Goal: Task Accomplishment & Management: Manage account settings

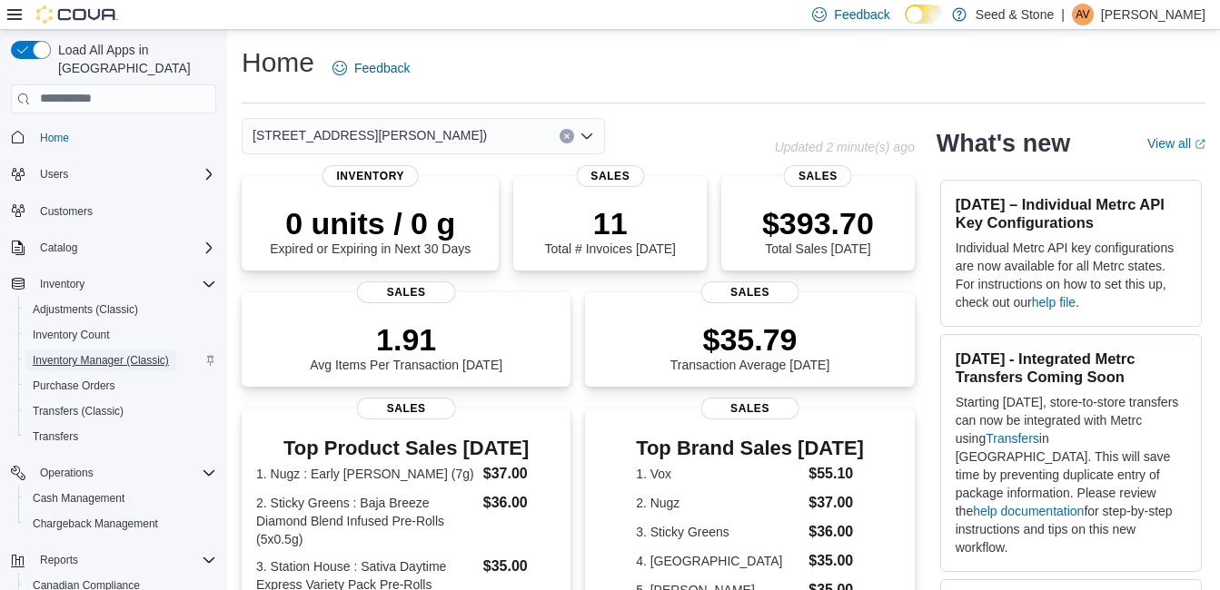
click at [81, 353] on span "Inventory Manager (Classic)" at bounding box center [101, 360] width 136 height 15
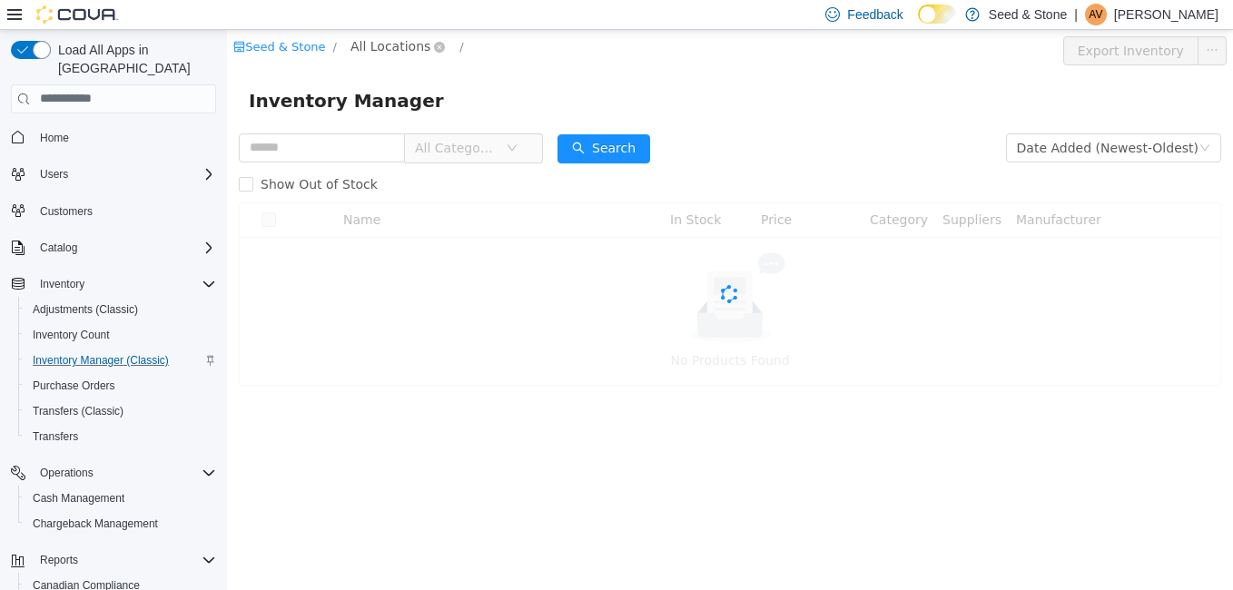
click at [383, 44] on span "All Locations" at bounding box center [391, 45] width 80 height 20
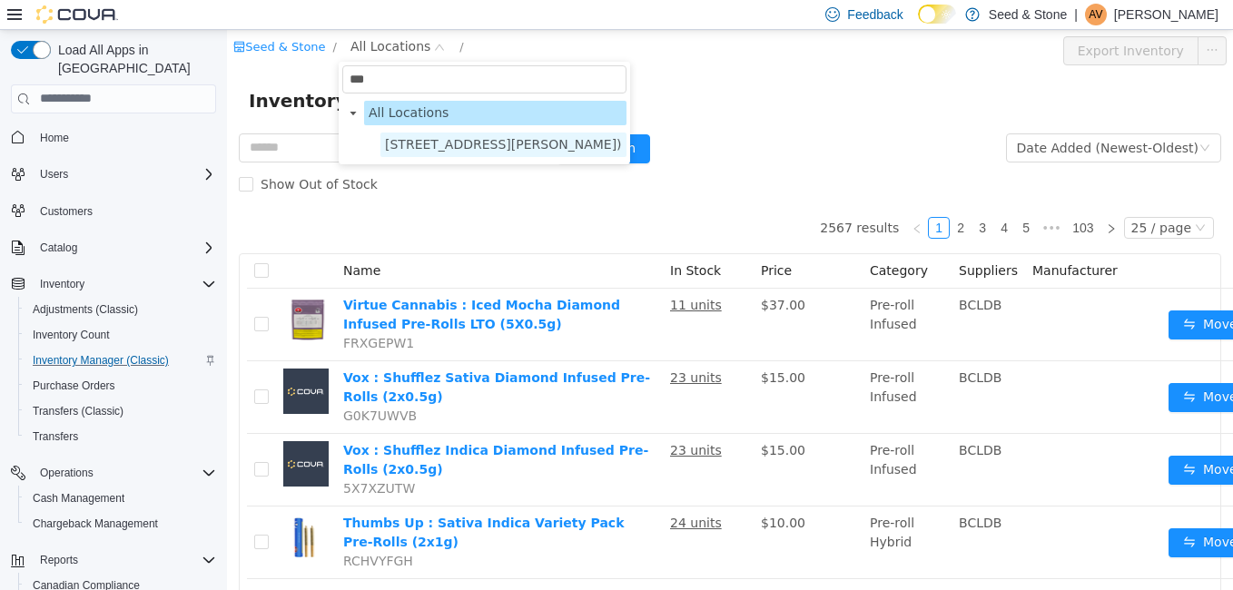
type input "***"
click at [421, 144] on span "[STREET_ADDRESS][PERSON_NAME])" at bounding box center [503, 143] width 237 height 15
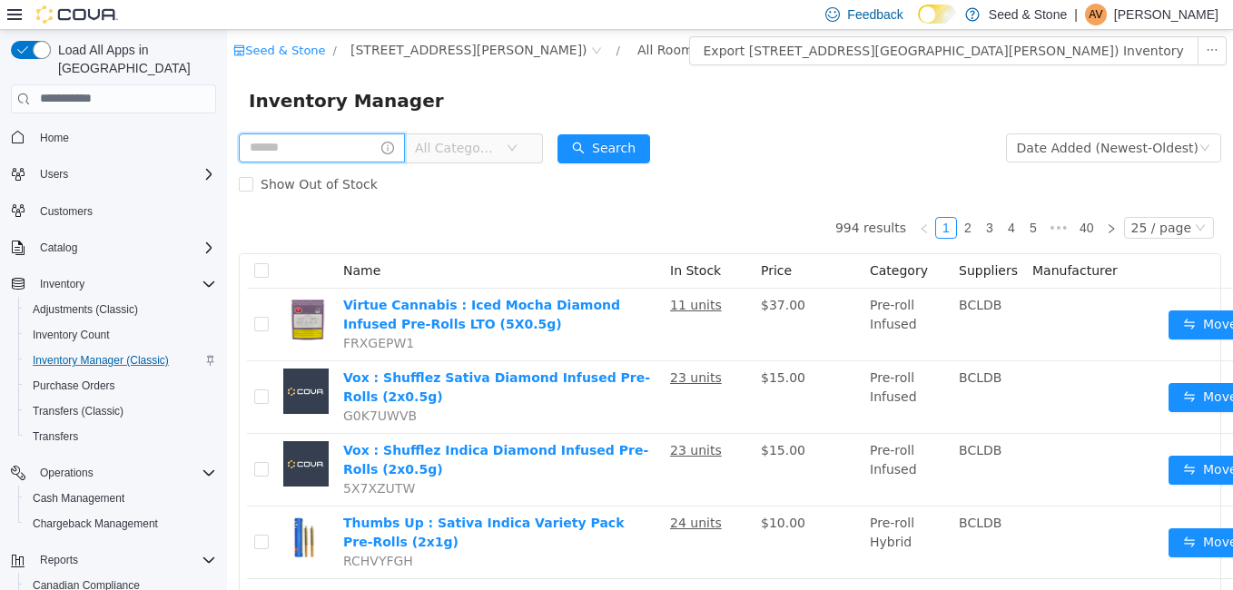
click at [292, 150] on input "text" at bounding box center [322, 147] width 166 height 29
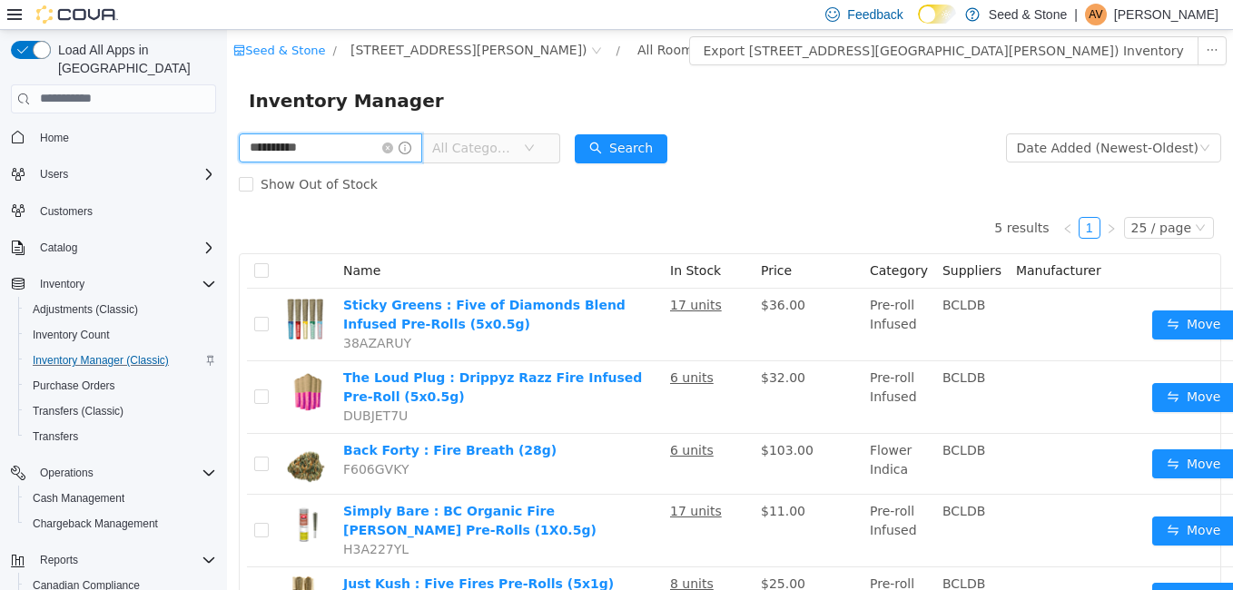
type input "**********"
click at [489, 148] on span "All Categories" at bounding box center [473, 147] width 83 height 18
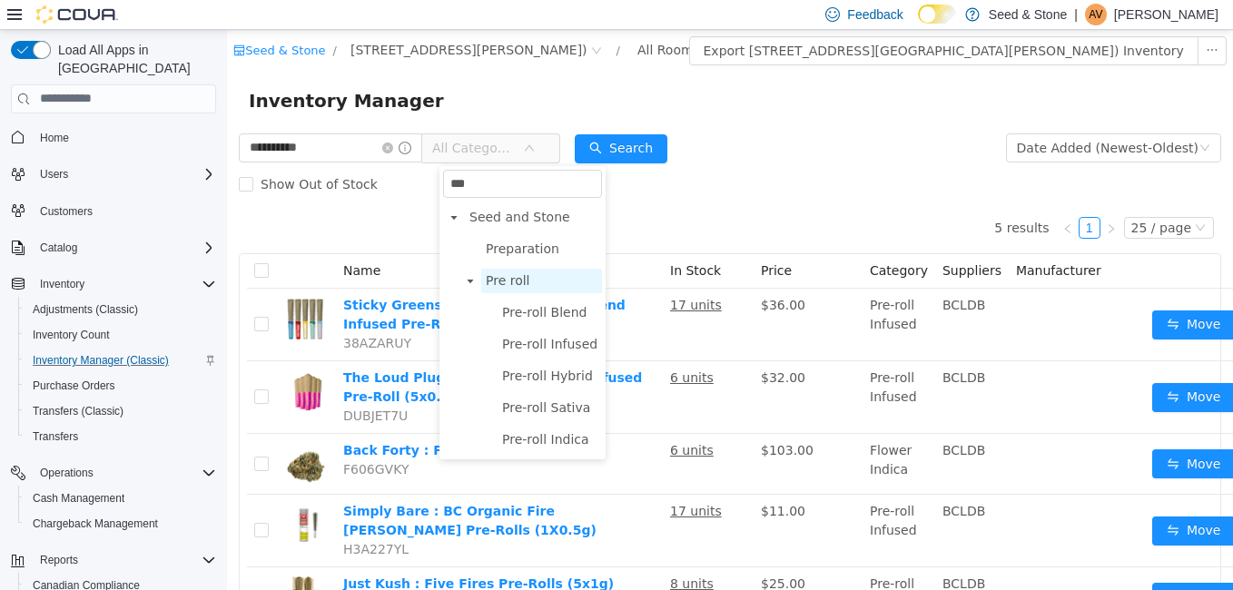
type input "***"
click at [501, 285] on span "Pre roll" at bounding box center [508, 279] width 45 height 15
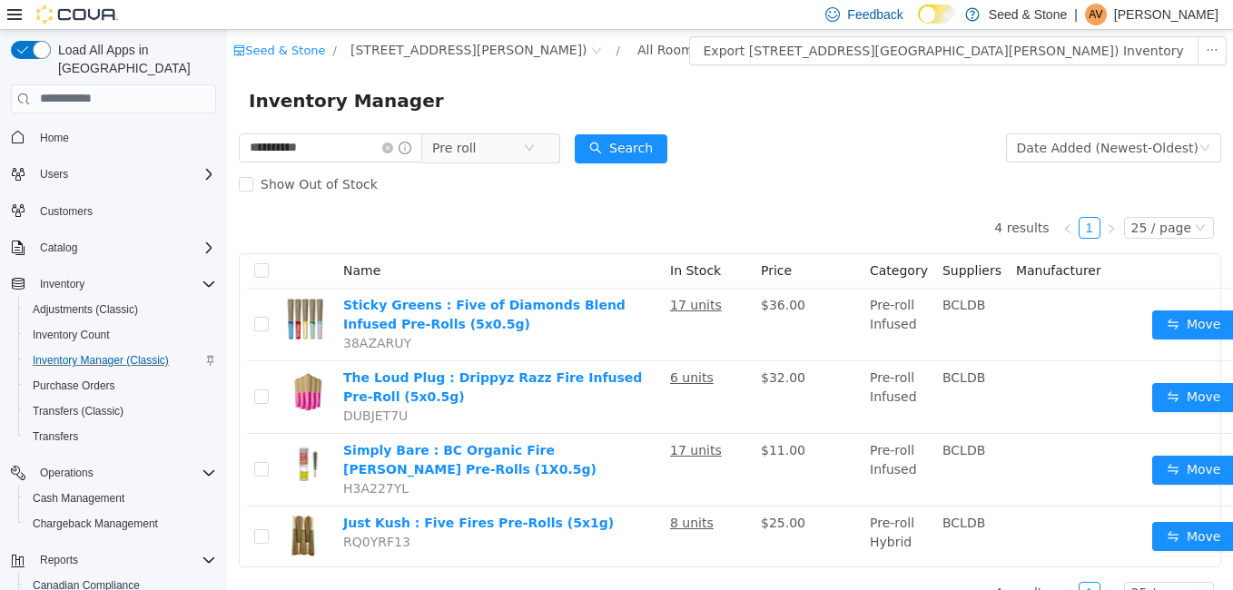
click at [788, 193] on div "Show Out of Stock" at bounding box center [730, 183] width 983 height 36
click at [51, 131] on span "Home" at bounding box center [54, 138] width 29 height 15
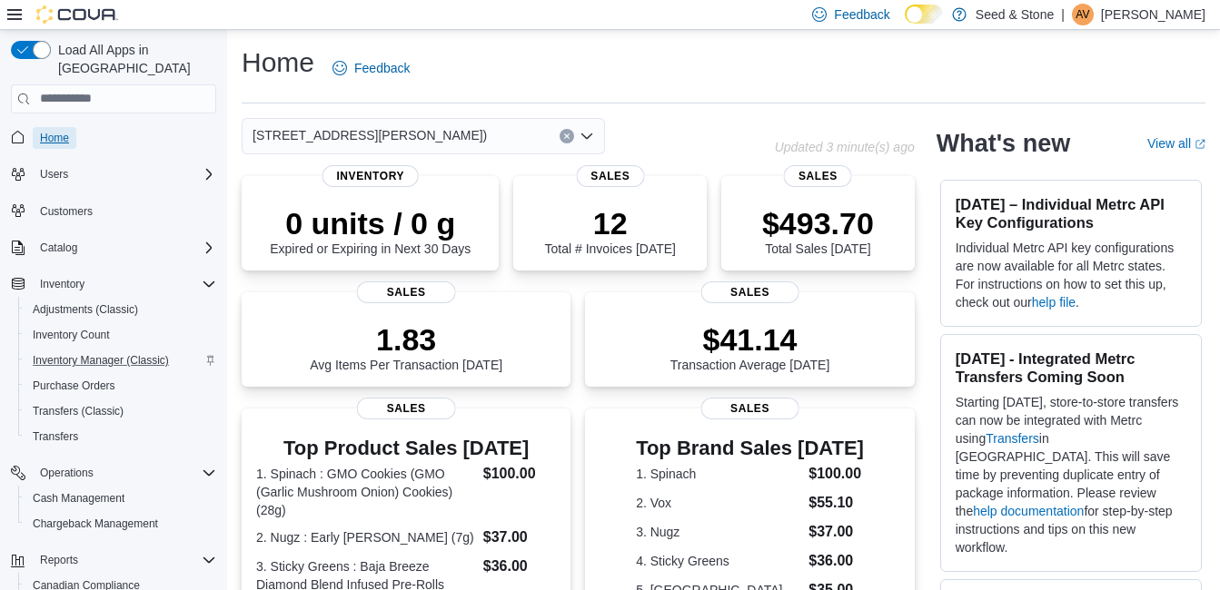
click at [57, 131] on span "Home" at bounding box center [54, 138] width 29 height 15
click at [583, 135] on icon "Open list of options" at bounding box center [586, 135] width 11 height 5
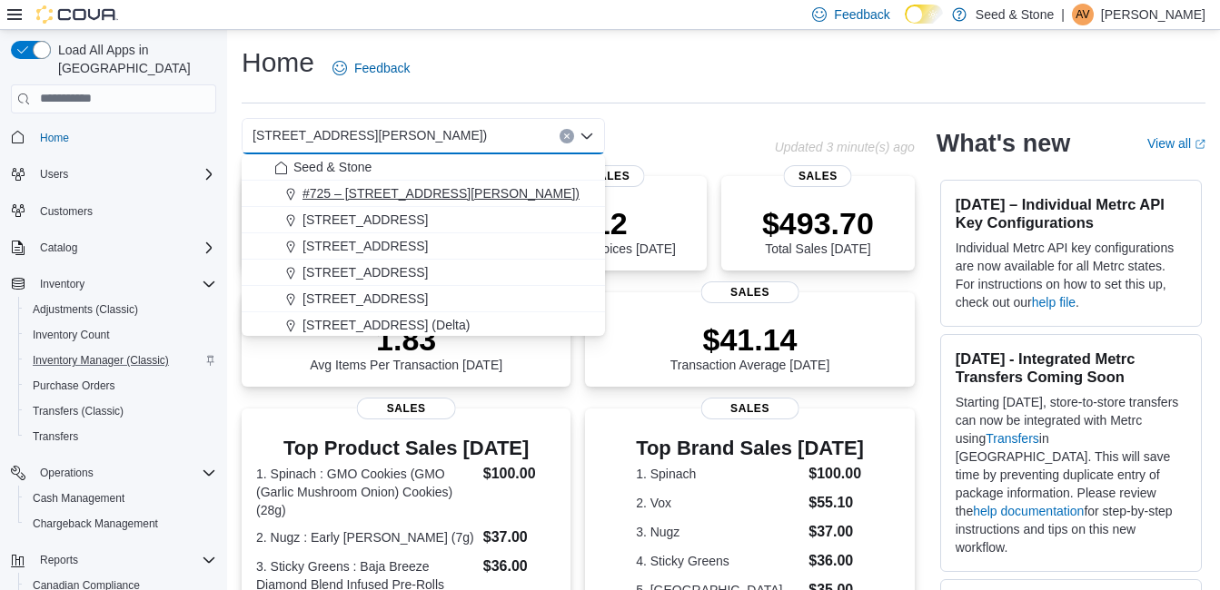
click at [479, 187] on span "#725 – 19800 Lougheed Hwy (Pitt Meadows)" at bounding box center [440, 193] width 277 height 18
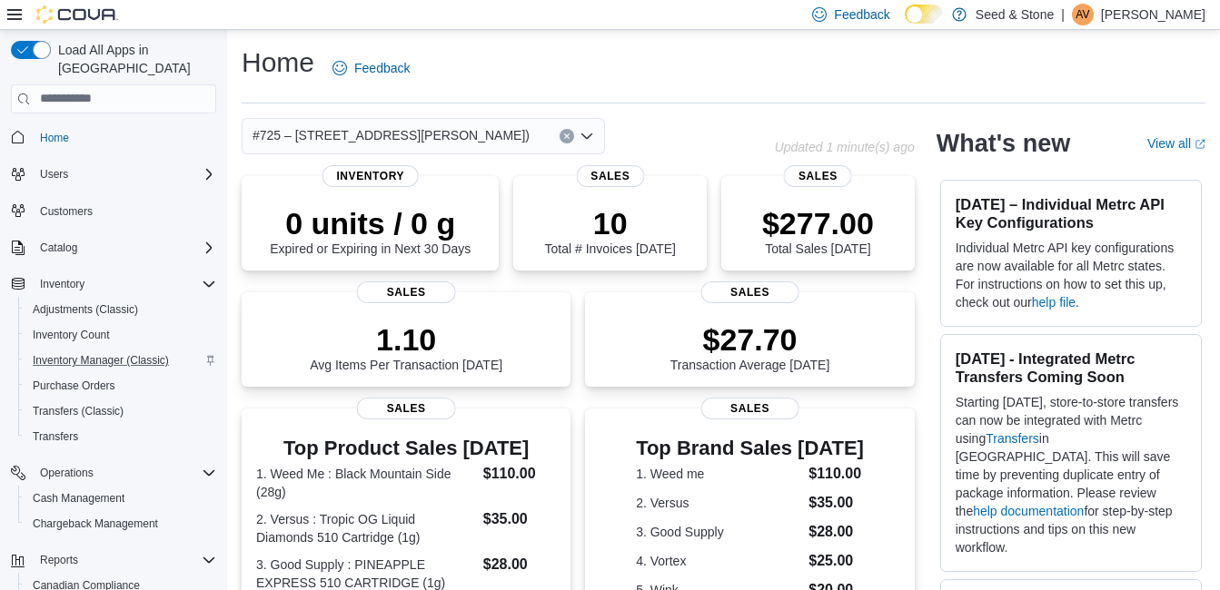
click at [588, 138] on icon "Open list of options" at bounding box center [586, 135] width 11 height 5
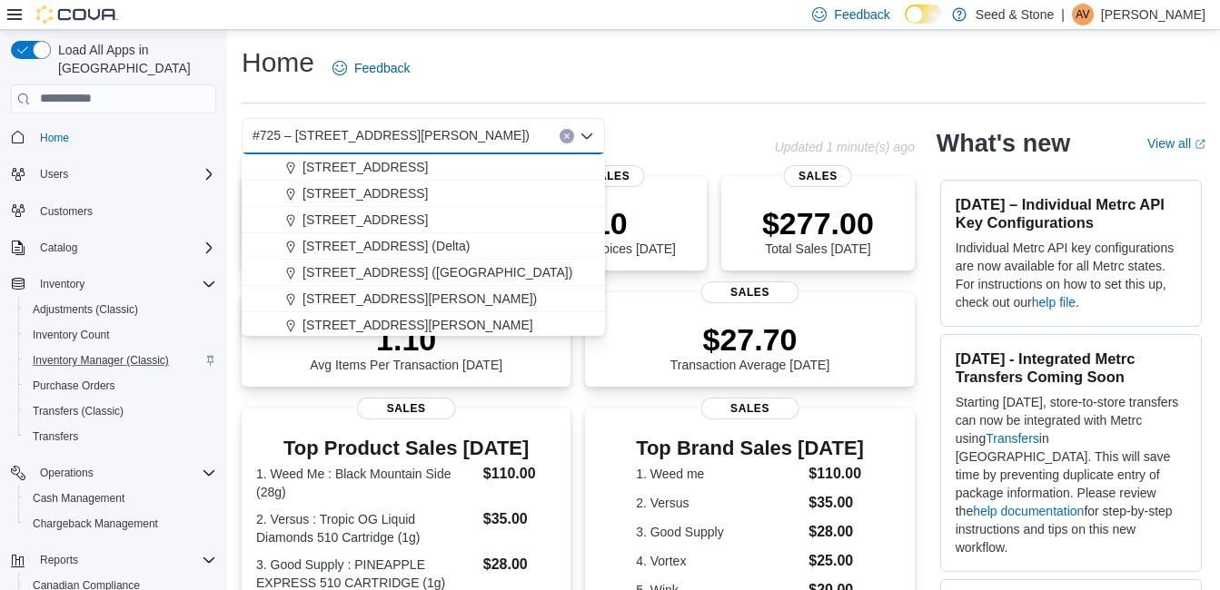
scroll to position [82, 0]
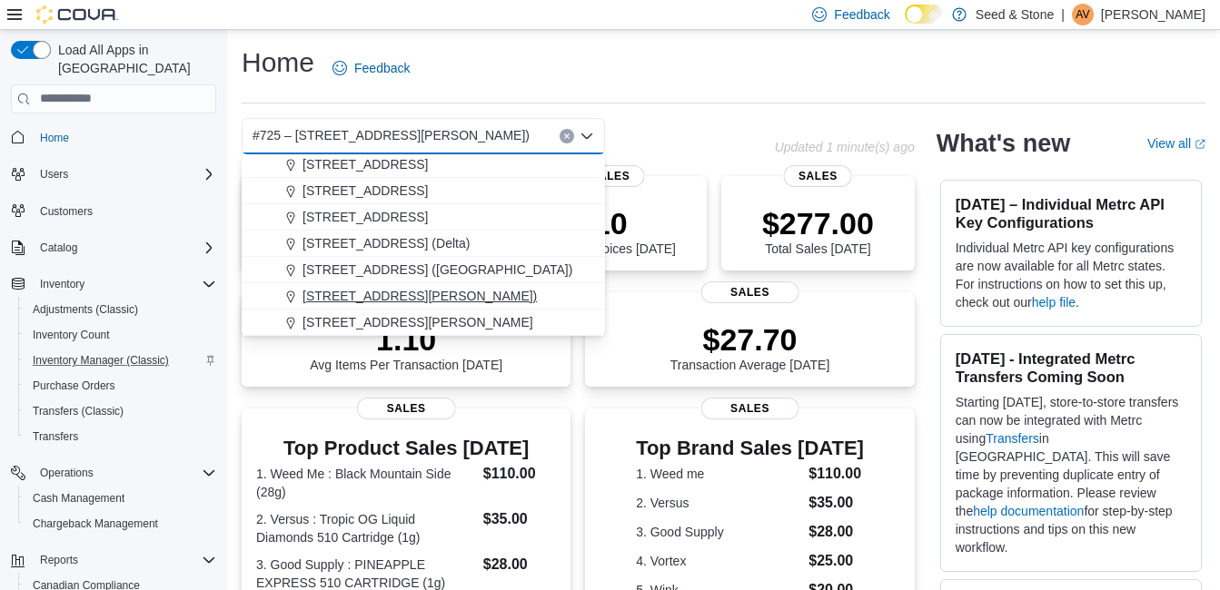
click at [496, 295] on span "[STREET_ADDRESS][PERSON_NAME])" at bounding box center [419, 296] width 234 height 18
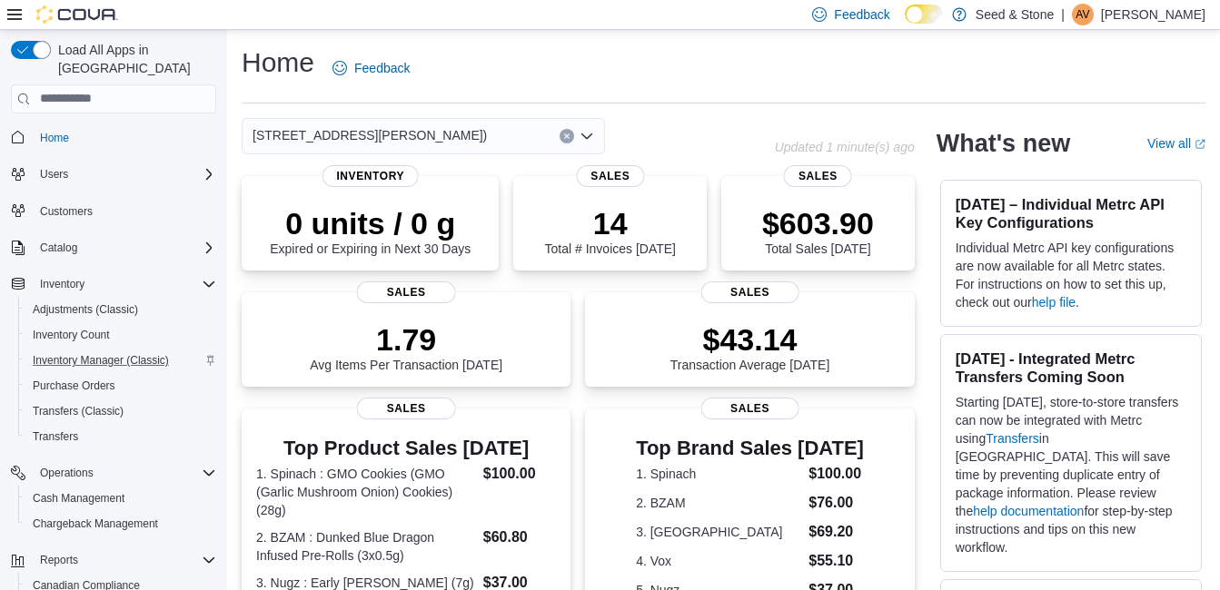
click at [735, 96] on div "Home Feedback" at bounding box center [724, 74] width 964 height 59
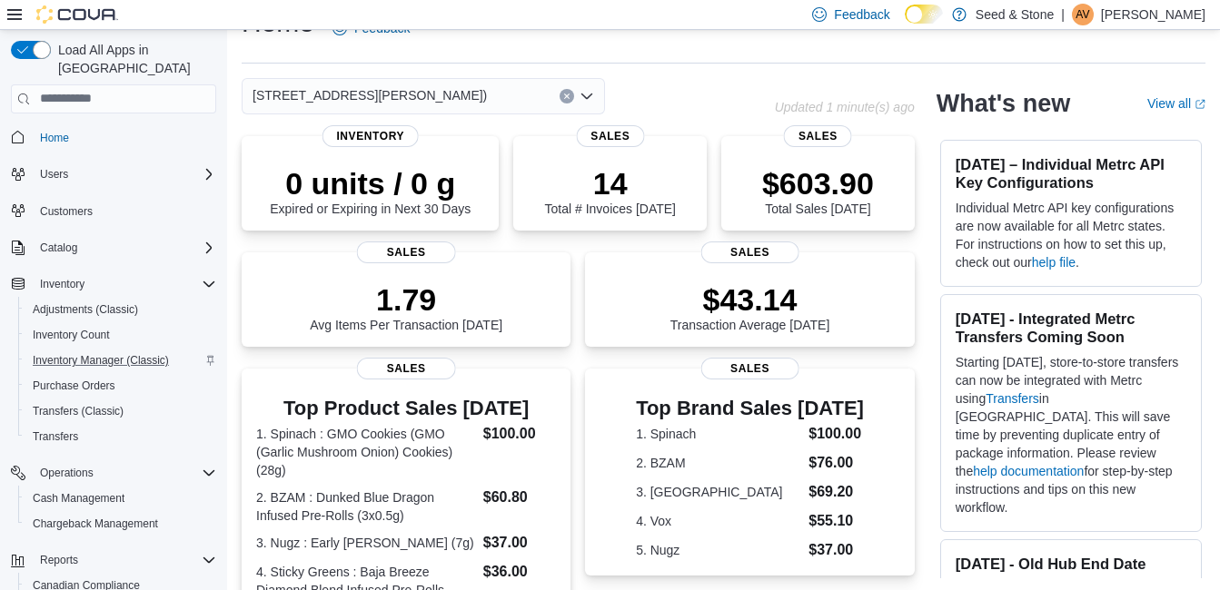
scroll to position [36, 0]
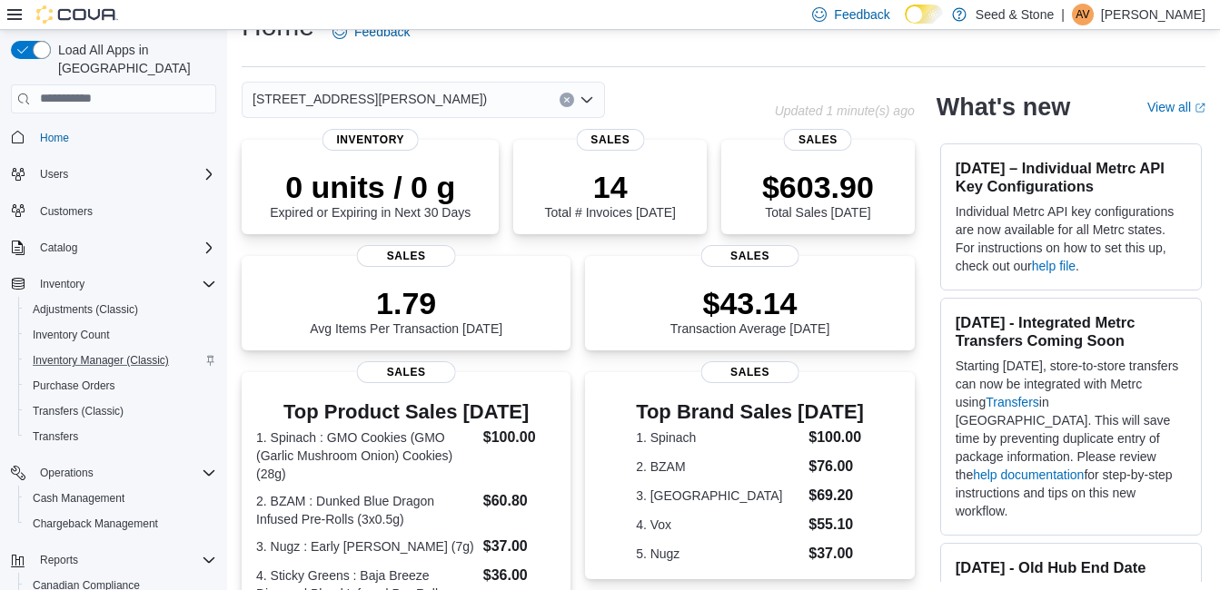
click at [585, 101] on icon "Open list of options" at bounding box center [586, 98] width 11 height 5
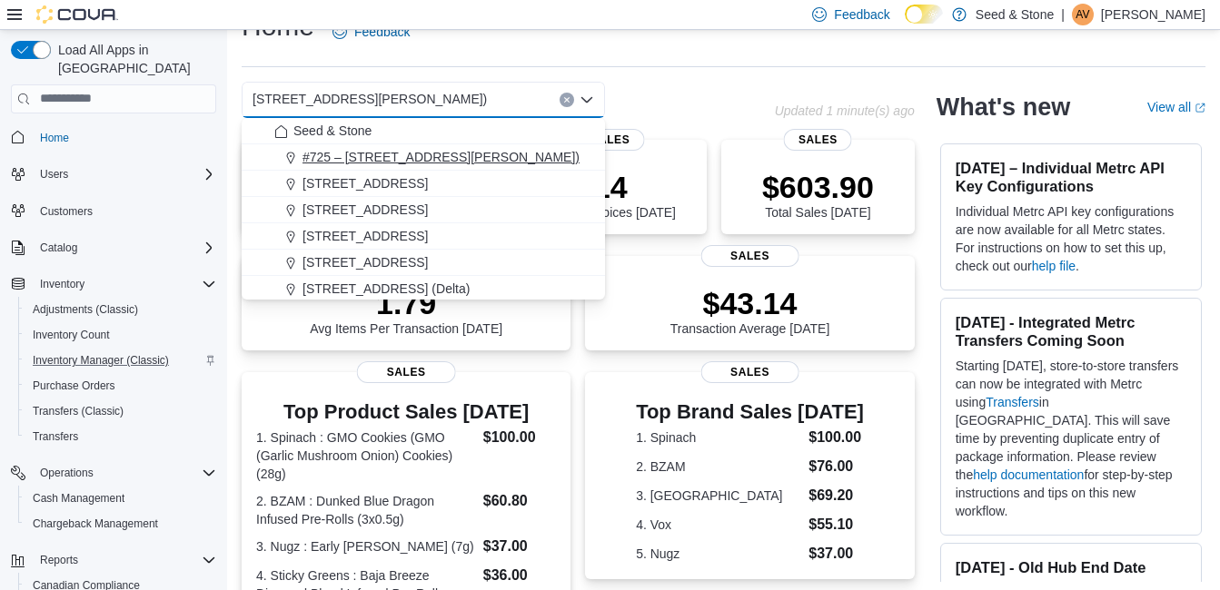
click at [501, 163] on span "#725 – 19800 Lougheed Hwy (Pitt Meadows)" at bounding box center [440, 157] width 277 height 18
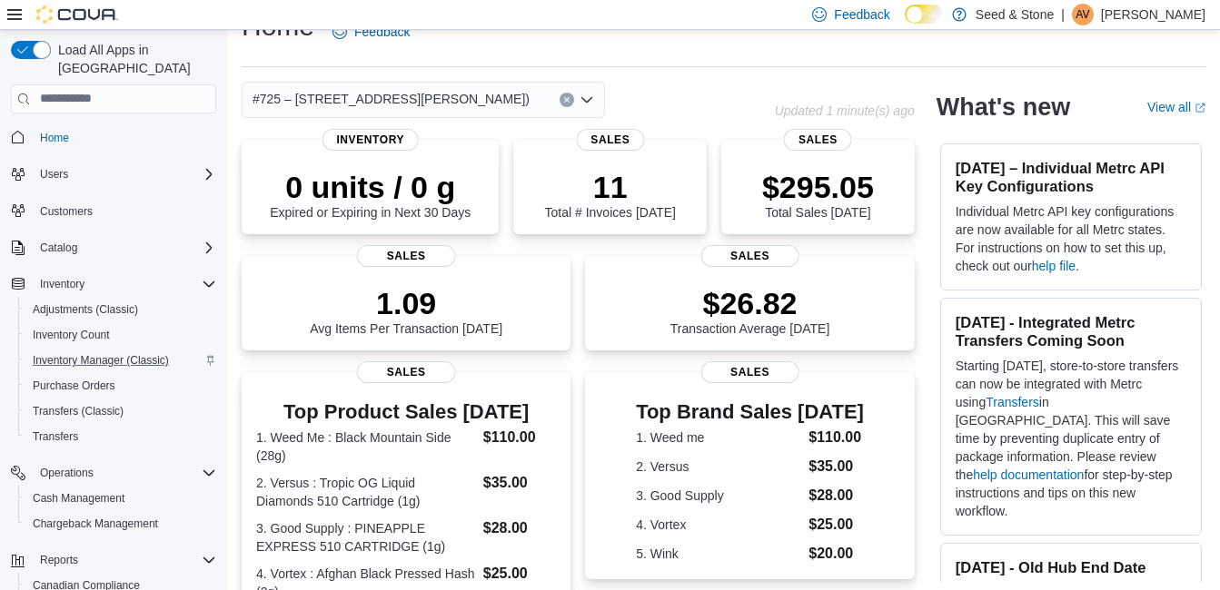
click at [586, 95] on icon "Open list of options" at bounding box center [586, 100] width 15 height 15
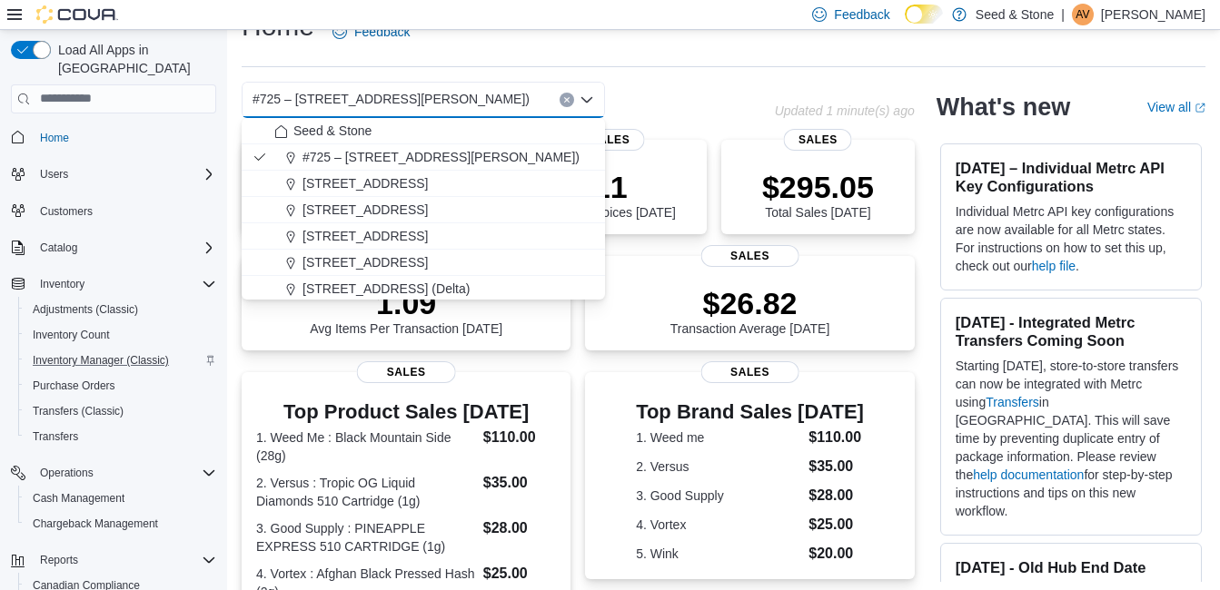
scroll to position [82, 0]
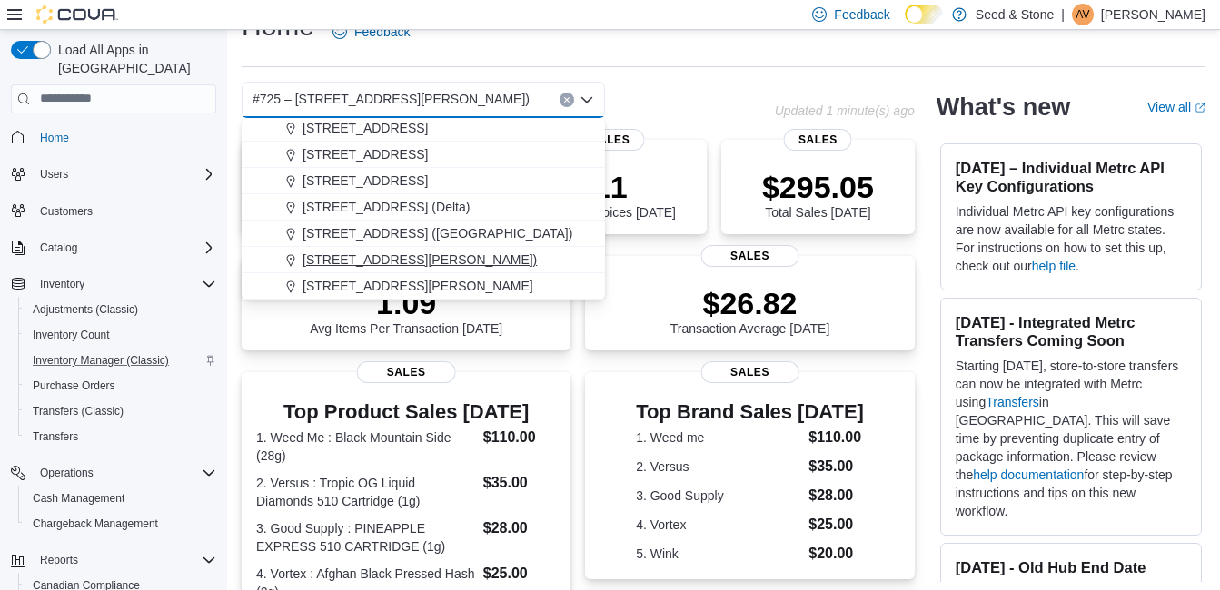
click at [485, 263] on span "[STREET_ADDRESS][PERSON_NAME])" at bounding box center [419, 260] width 234 height 18
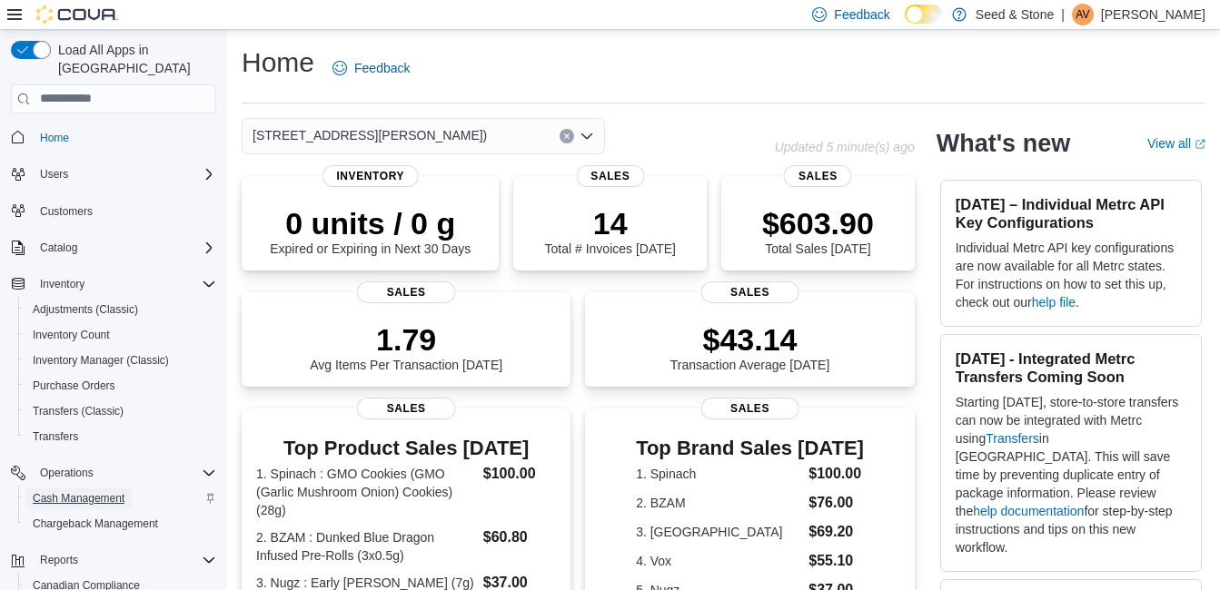
click at [105, 491] on span "Cash Management" at bounding box center [79, 498] width 92 height 15
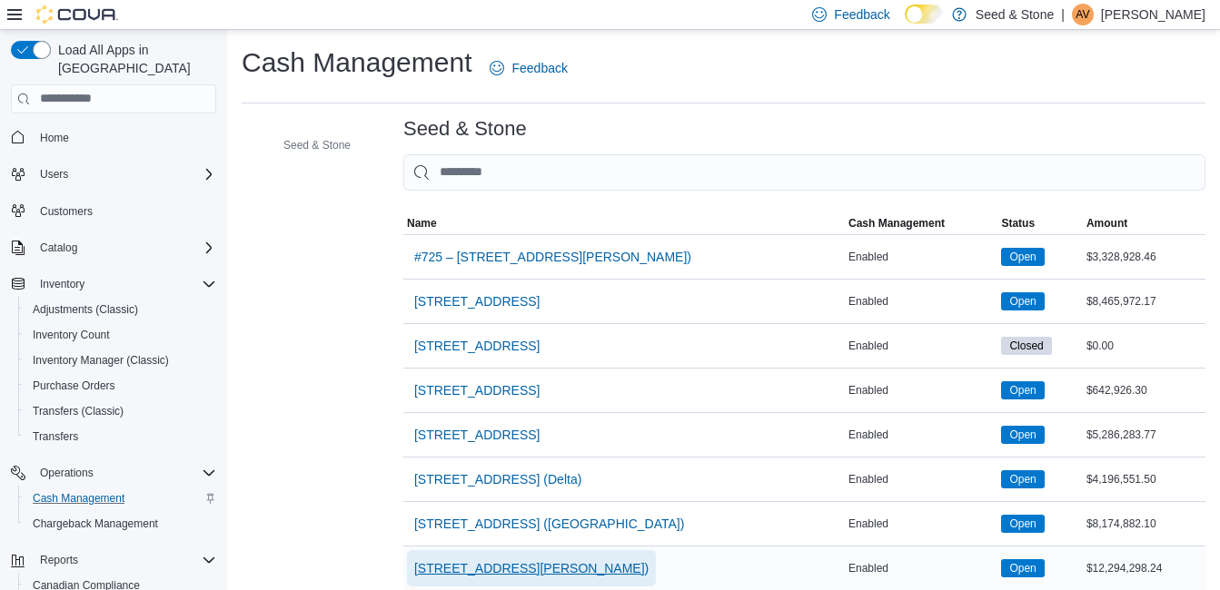
click at [536, 568] on span "[STREET_ADDRESS][PERSON_NAME])" at bounding box center [531, 569] width 234 height 18
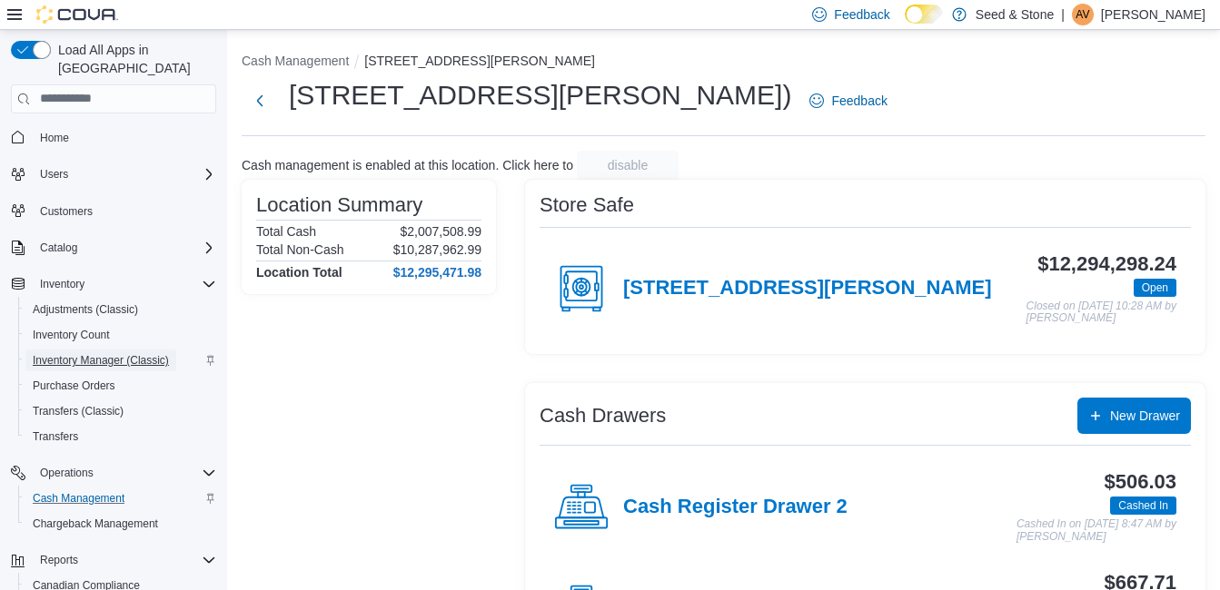
click at [82, 353] on span "Inventory Manager (Classic)" at bounding box center [101, 360] width 136 height 15
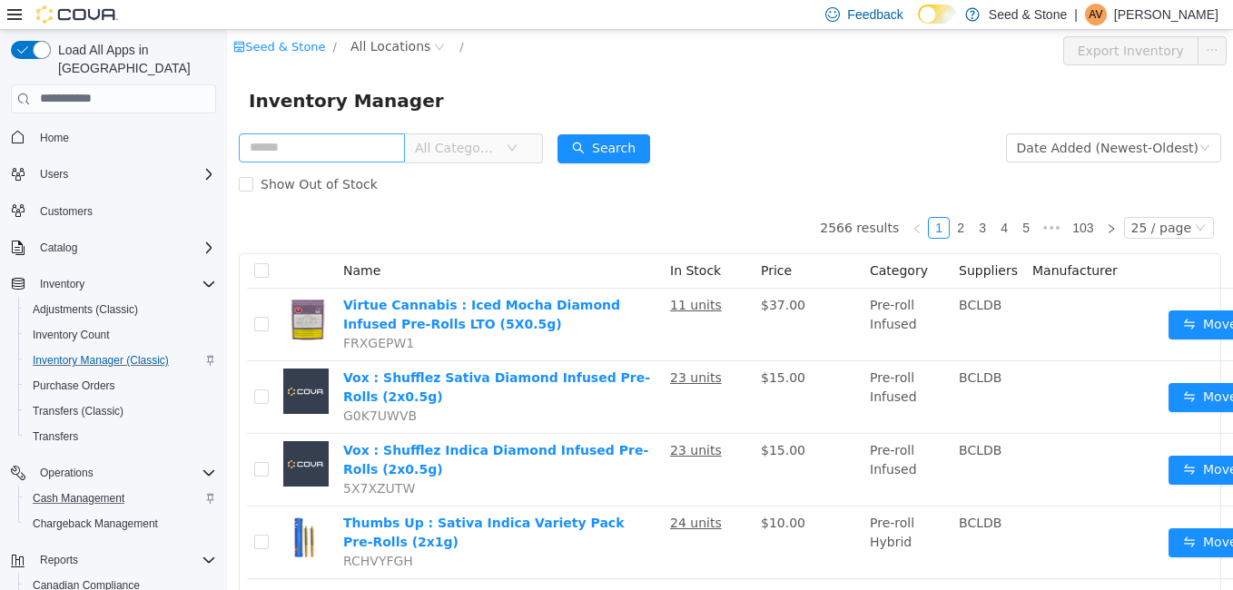
click at [325, 145] on input "text" at bounding box center [322, 147] width 166 height 29
type input "**********"
click at [357, 44] on span "All Locations" at bounding box center [391, 45] width 80 height 20
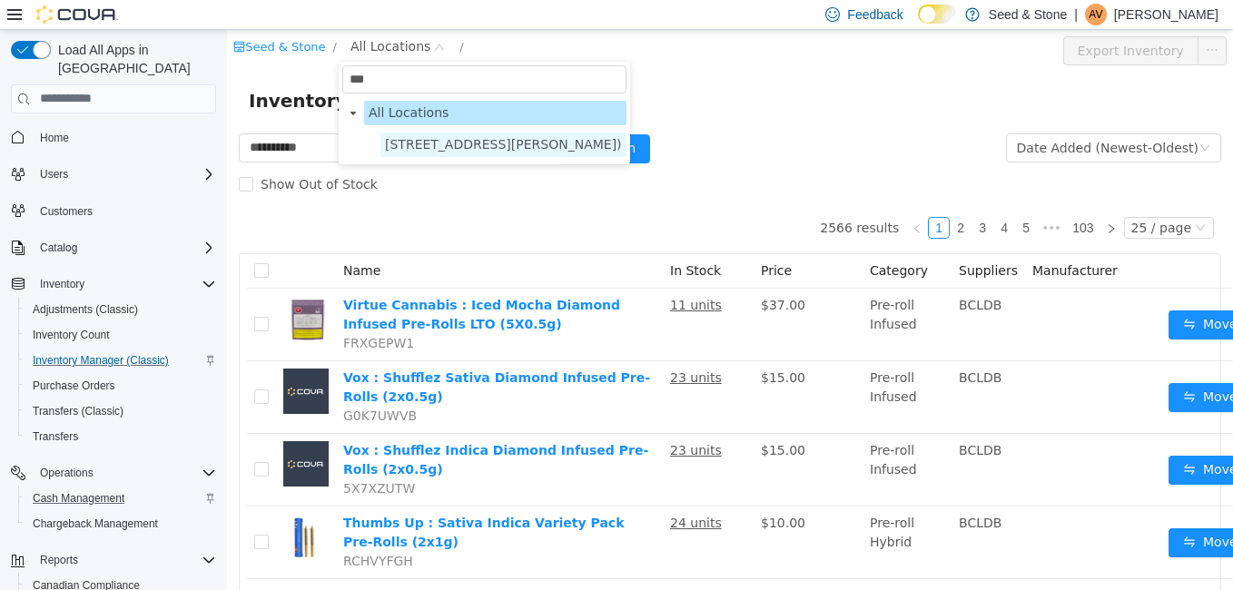
type input "***"
click at [441, 151] on span "[STREET_ADDRESS][PERSON_NAME])" at bounding box center [503, 143] width 237 height 15
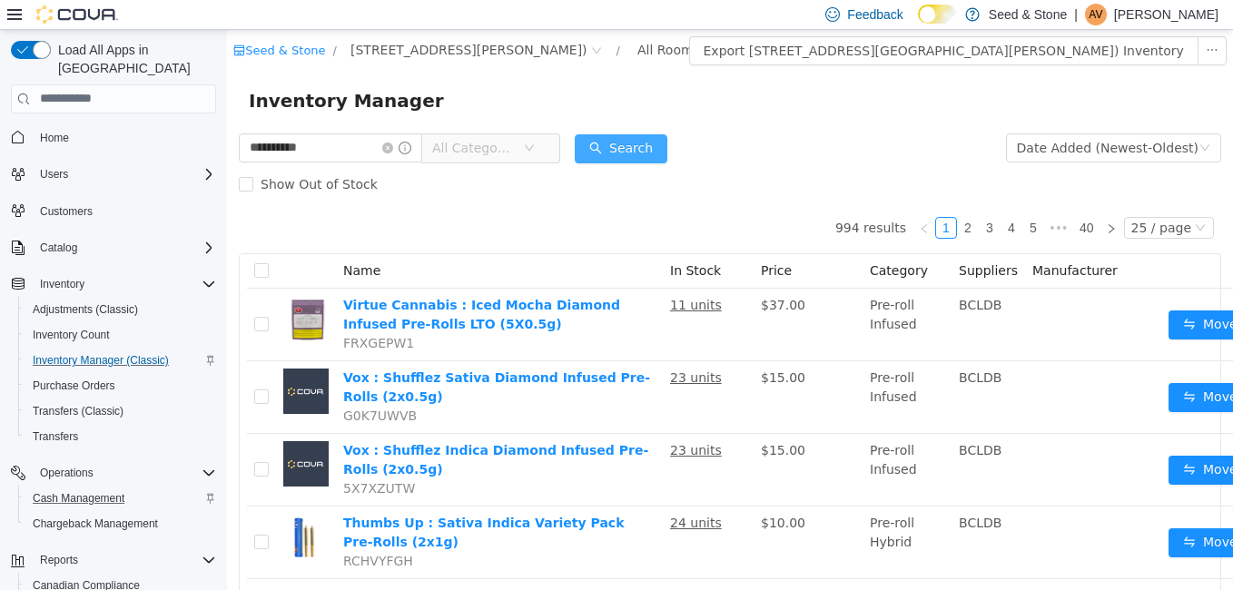
click at [619, 152] on button "Search" at bounding box center [621, 148] width 93 height 29
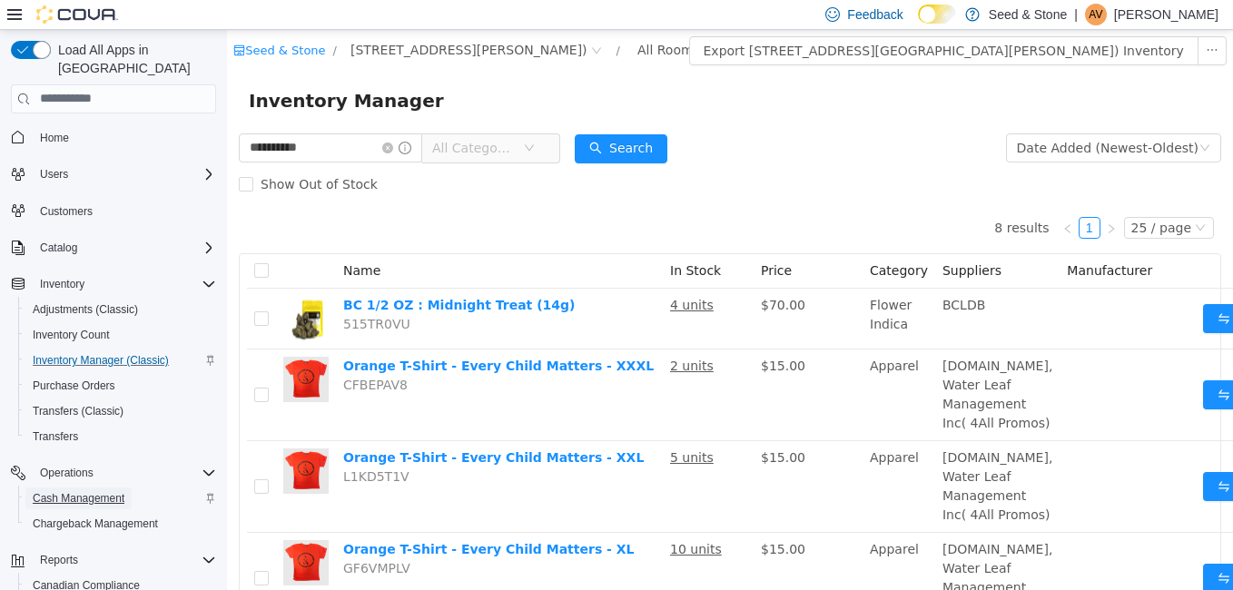
click at [90, 491] on span "Cash Management" at bounding box center [79, 498] width 92 height 15
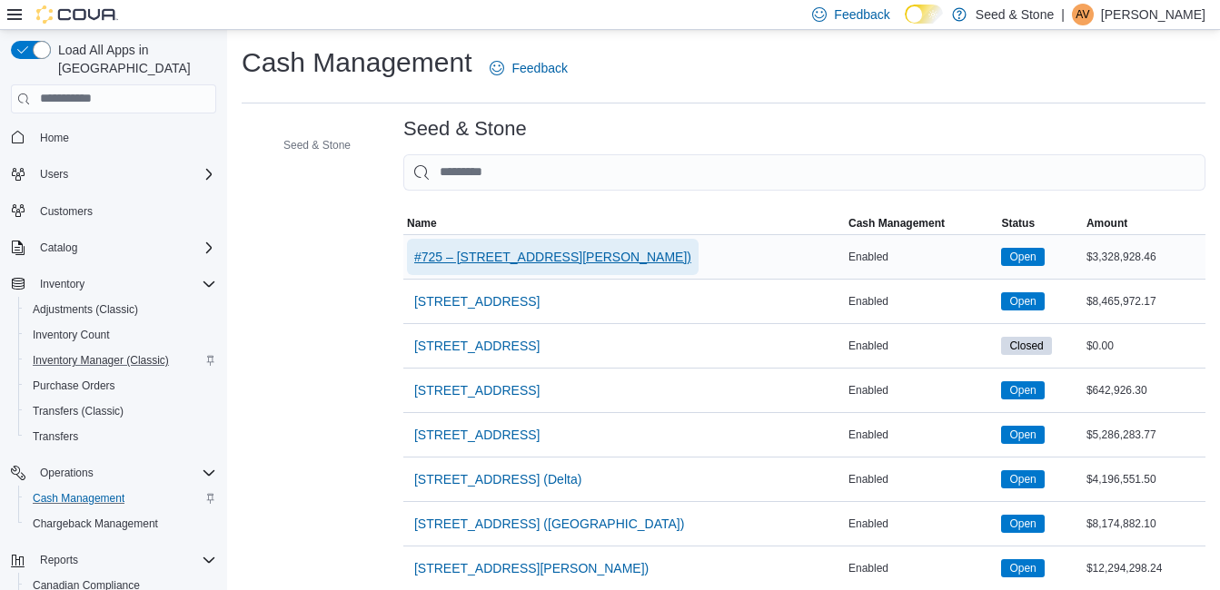
click at [560, 254] on span "#725 – 19800 Lougheed Hwy (Pitt Meadows)" at bounding box center [552, 257] width 277 height 18
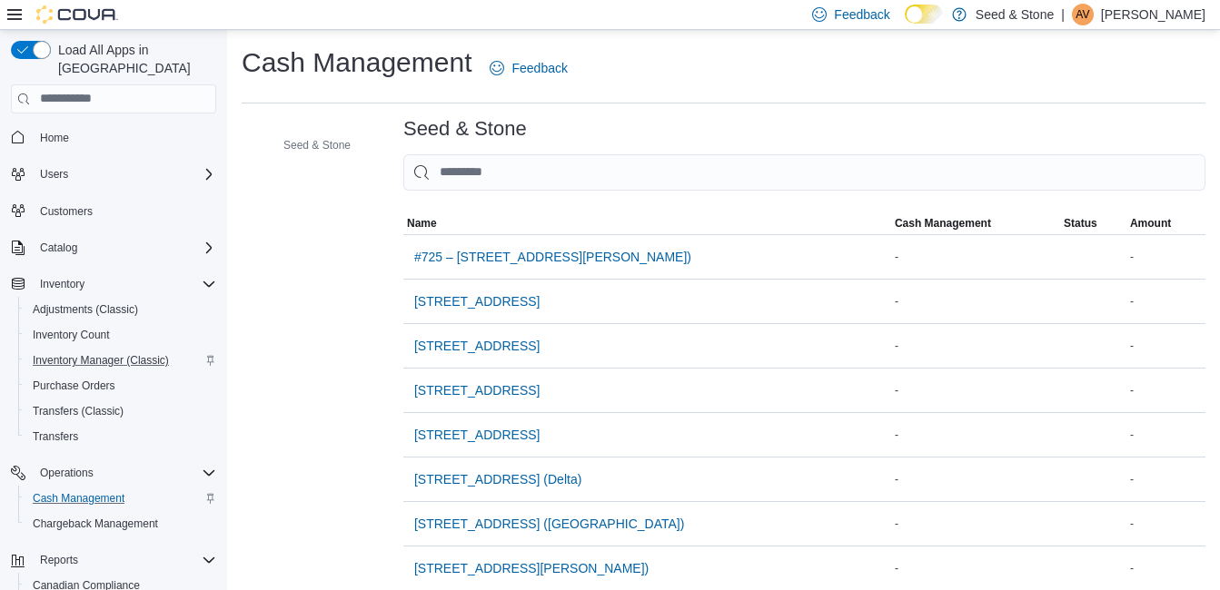
scroll to position [36, 0]
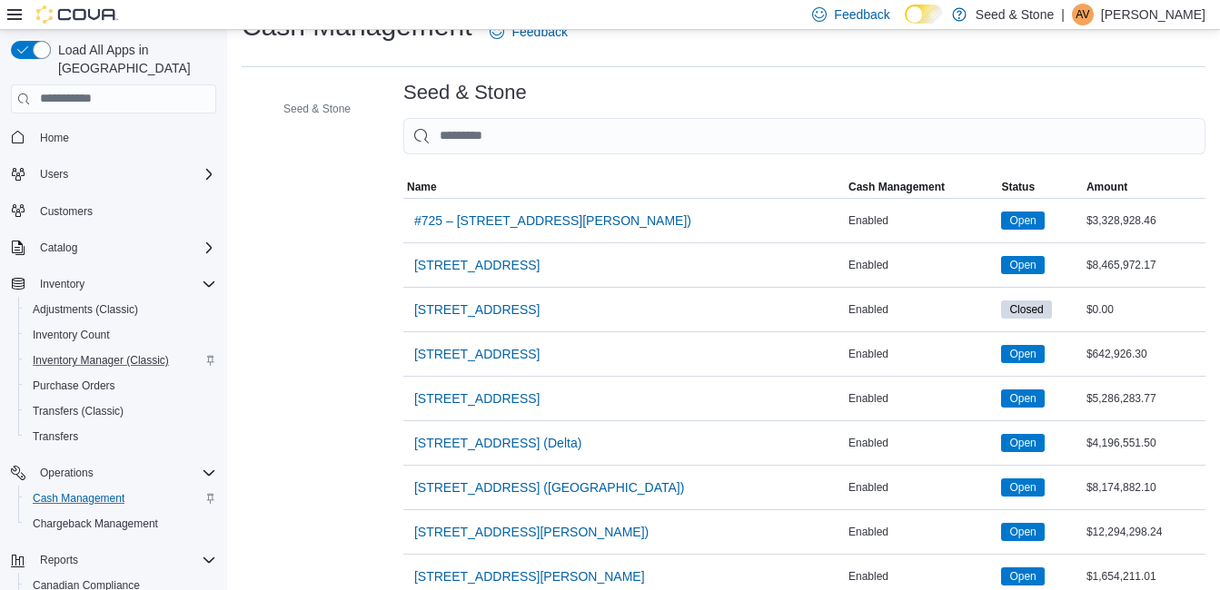
click at [322, 269] on div "Seed & Stone Seed & Stone Sorting MemoryTable from EuiInMemoryTable Name Cash M…" at bounding box center [724, 341] width 964 height 518
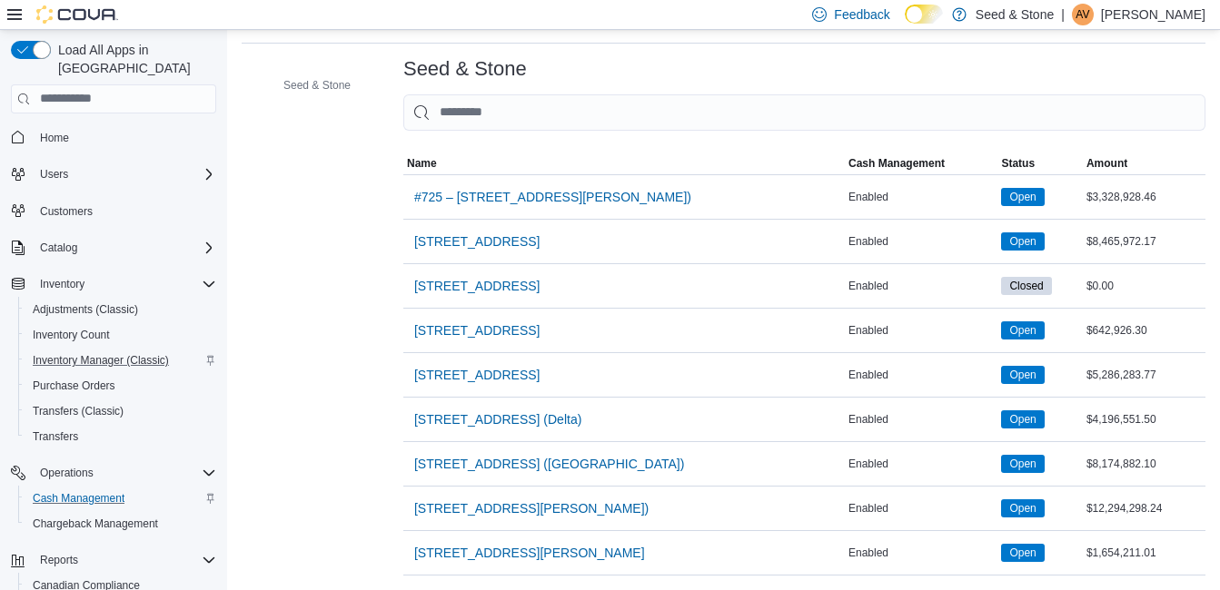
scroll to position [74, 0]
click at [530, 500] on span "[STREET_ADDRESS][PERSON_NAME])" at bounding box center [531, 509] width 234 height 18
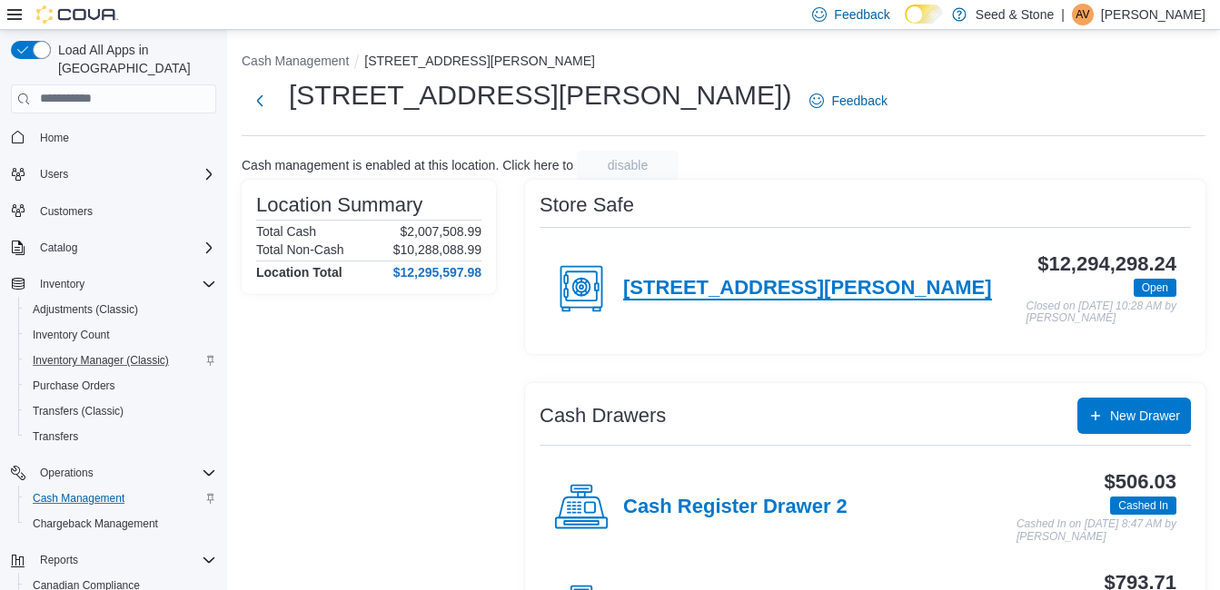
click at [710, 289] on h4 "8050 Lickman Road # 103" at bounding box center [807, 289] width 369 height 24
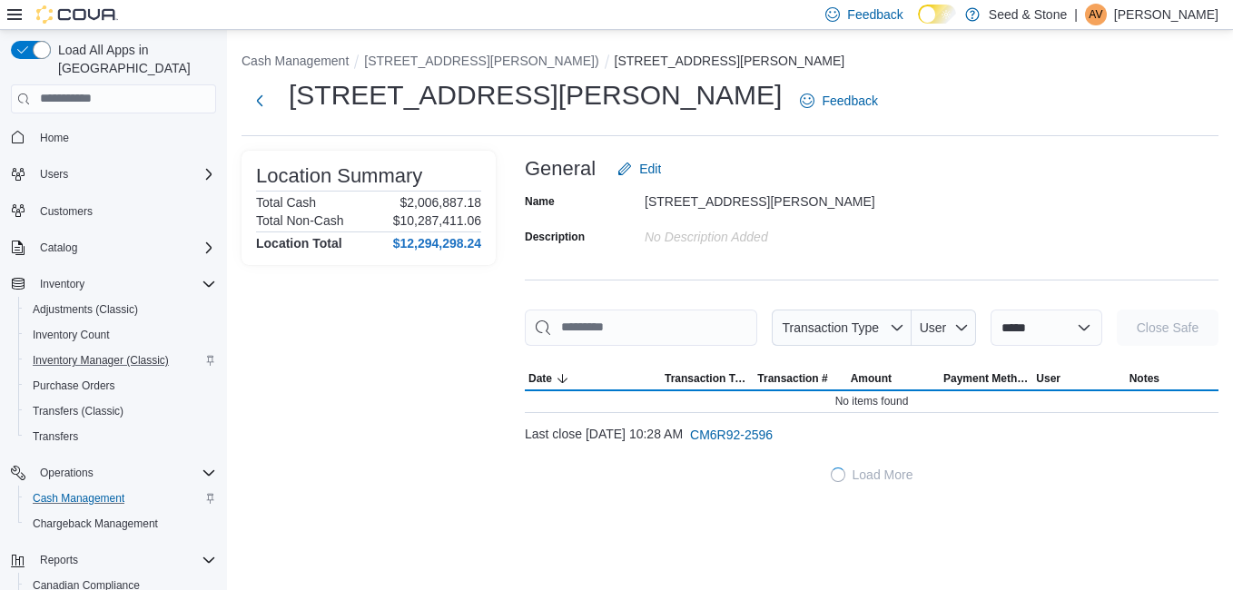
click at [283, 441] on div "Location Summary Total Cash $2,006,887.18 Total Non-Cash $10,287,411.06 Locatio…" at bounding box center [369, 322] width 254 height 342
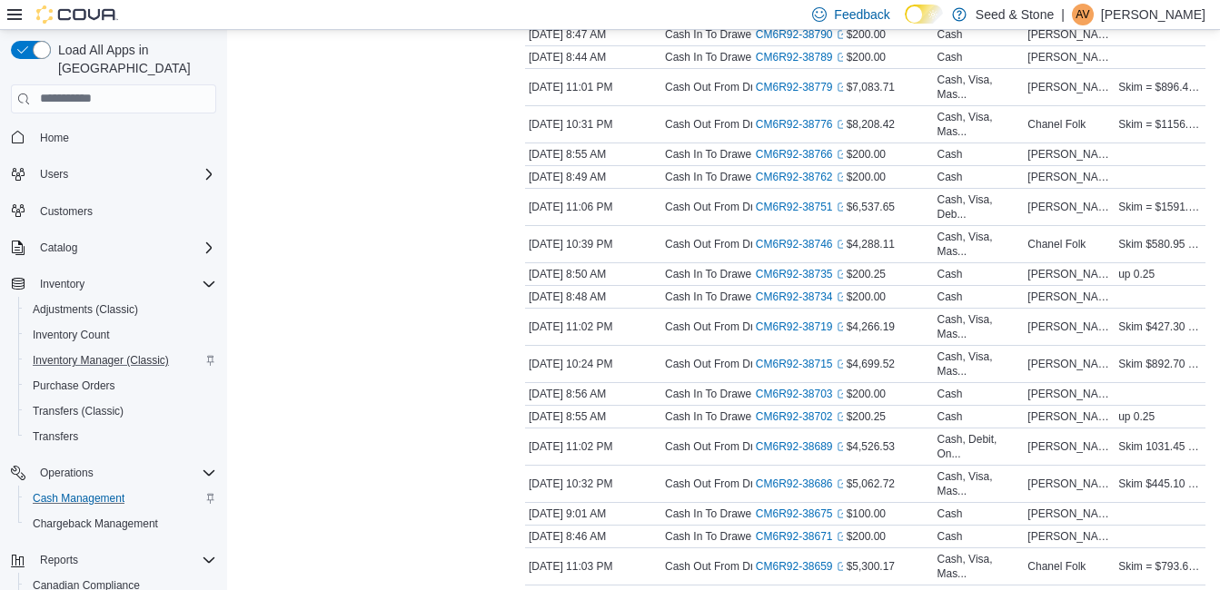
scroll to position [763, 0]
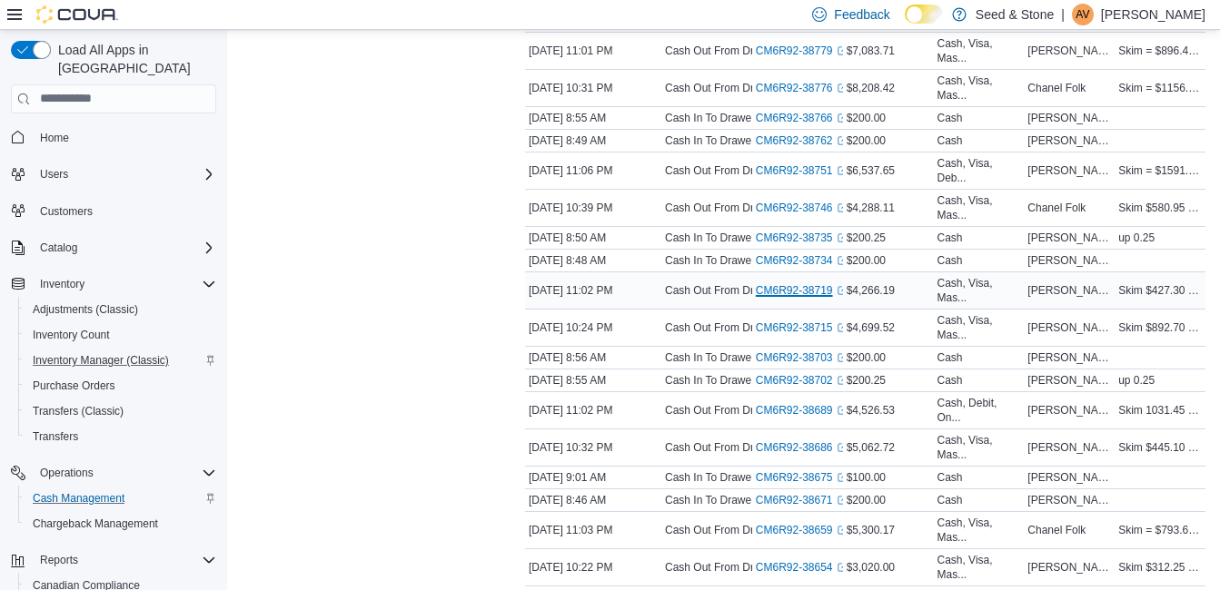
click at [779, 288] on link "CM6R92-38719 (opens in a new tab or window)" at bounding box center [802, 290] width 92 height 15
click at [794, 164] on link "CM6R92-38751 (opens in a new tab or window)" at bounding box center [802, 170] width 92 height 15
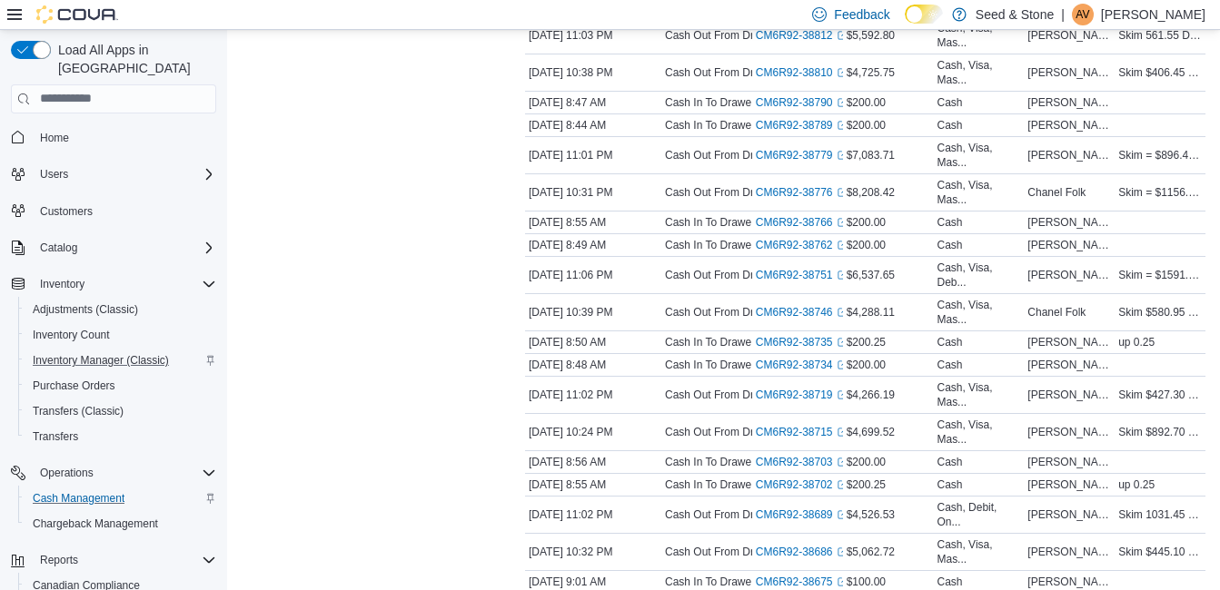
scroll to position [654, 0]
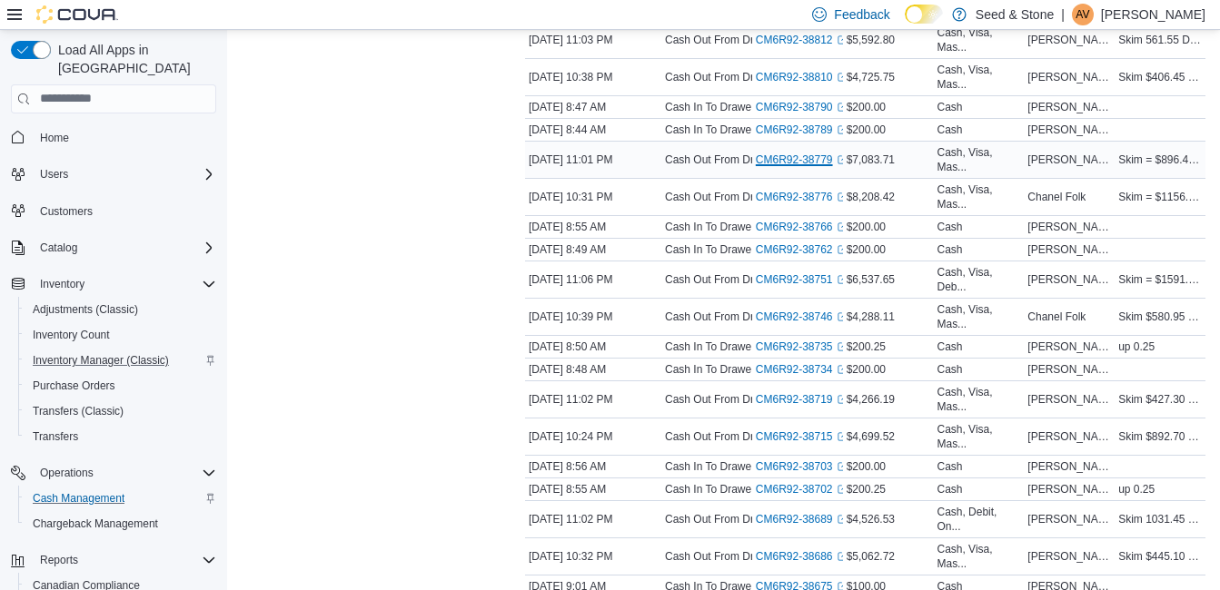
click at [795, 156] on link "CM6R92-38779 (opens in a new tab or window)" at bounding box center [802, 160] width 92 height 15
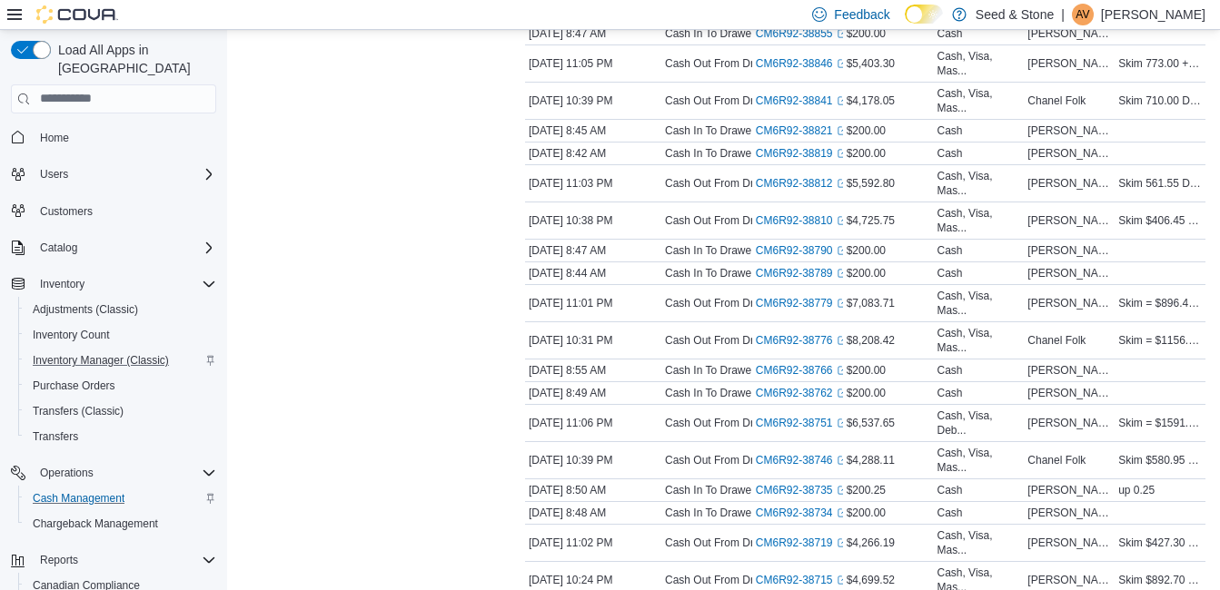
scroll to position [509, 0]
click at [781, 186] on link "CM6R92-38812 (opens in a new tab or window)" at bounding box center [802, 185] width 92 height 15
